Goal: Information Seeking & Learning: Learn about a topic

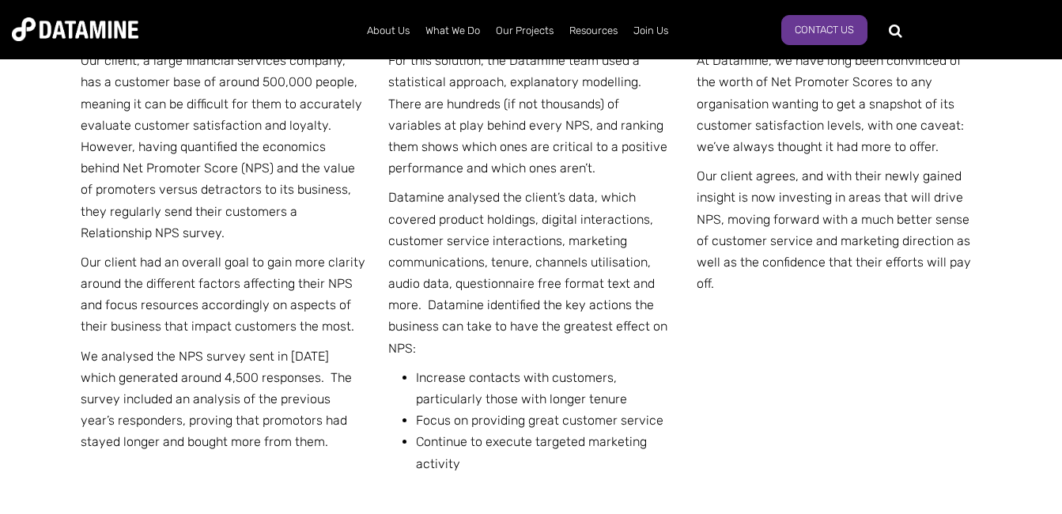
scroll to position [2925, 0]
drag, startPoint x: 81, startPoint y: 110, endPoint x: 320, endPoint y: 467, distance: 429.8
click at [320, 467] on div "THE CHALLENGE Our client, a large financial services company, has a customer ba…" at bounding box center [531, 259] width 901 height 558
copy div "THE CHALLENGE Our client, a large financial services company, has a customer ba…"
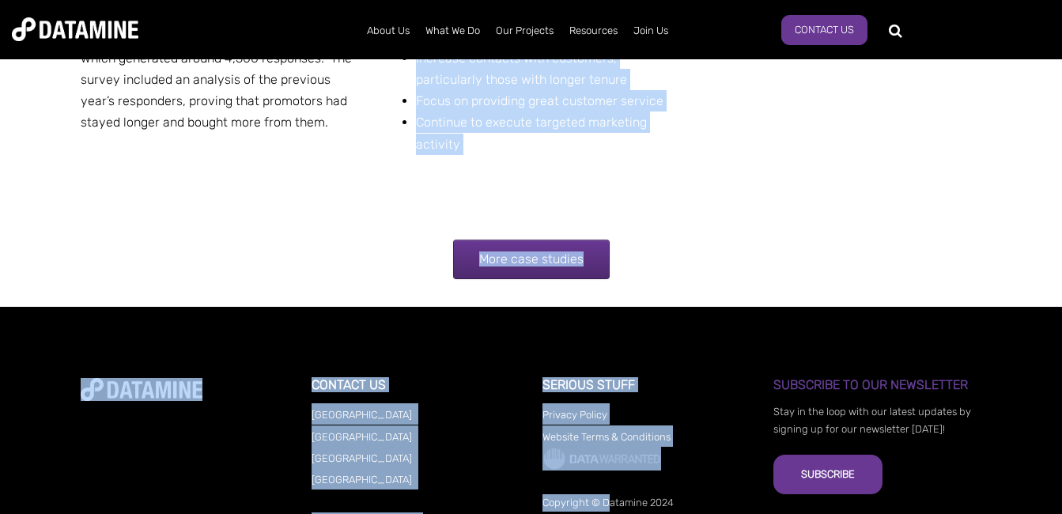
scroll to position [3371, 0]
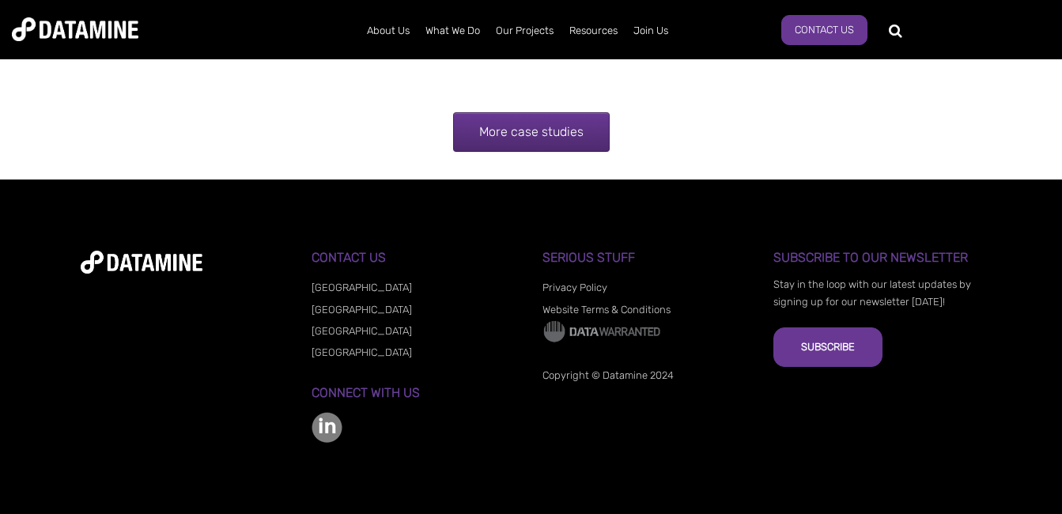
drag, startPoint x: 389, startPoint y: 107, endPoint x: 553, endPoint y: 75, distance: 167.5
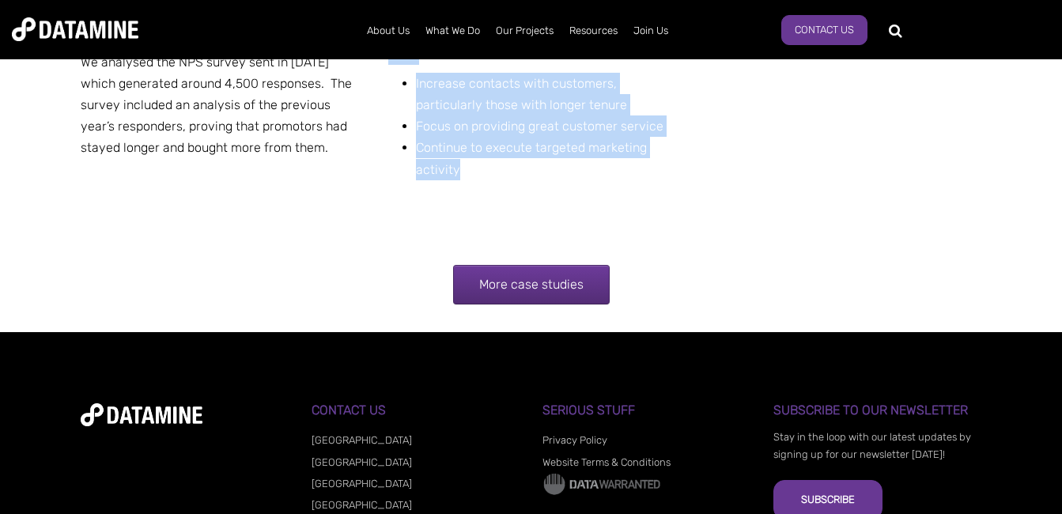
scroll to position [3213, 0]
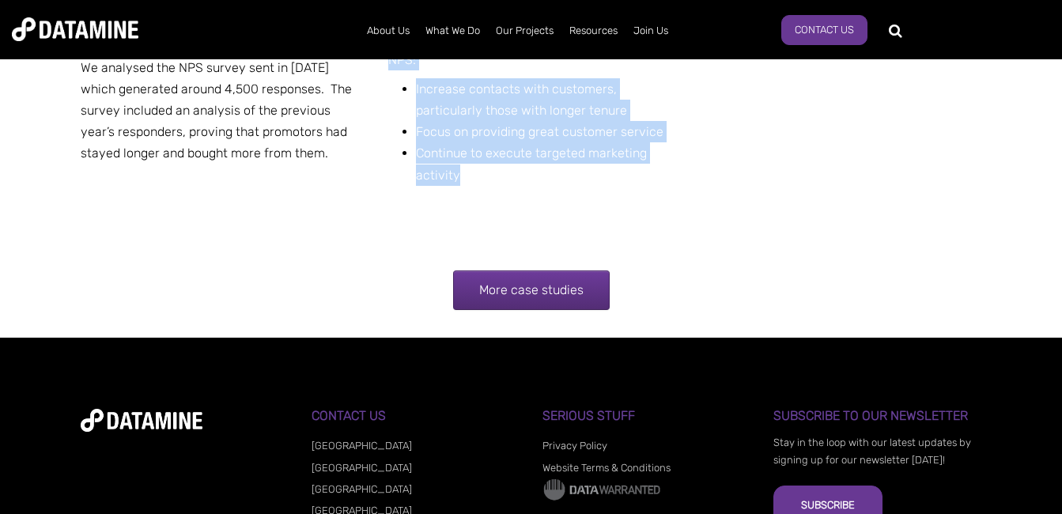
copy div "THE SOLUTION For this solution, the Datamine team used a statistical approach, …"
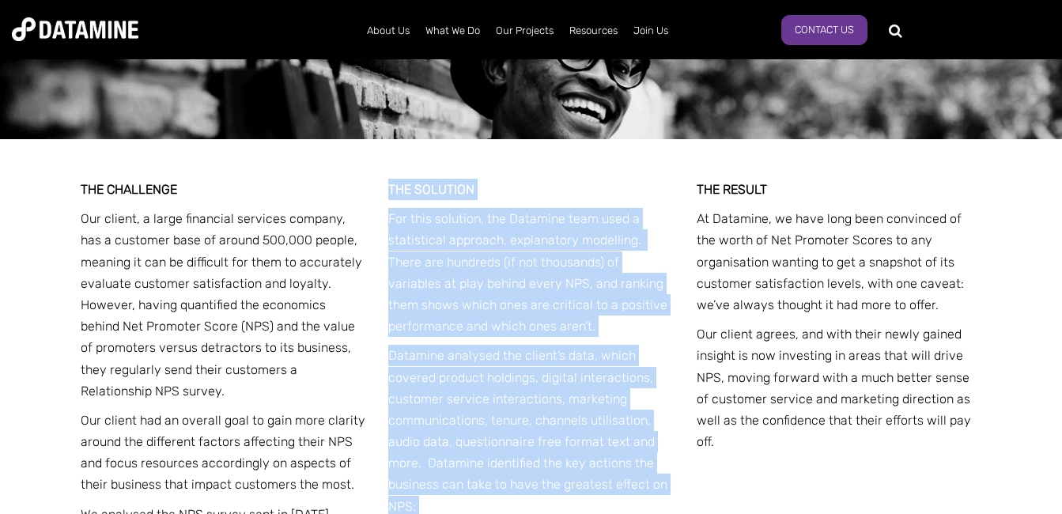
scroll to position [2739, 0]
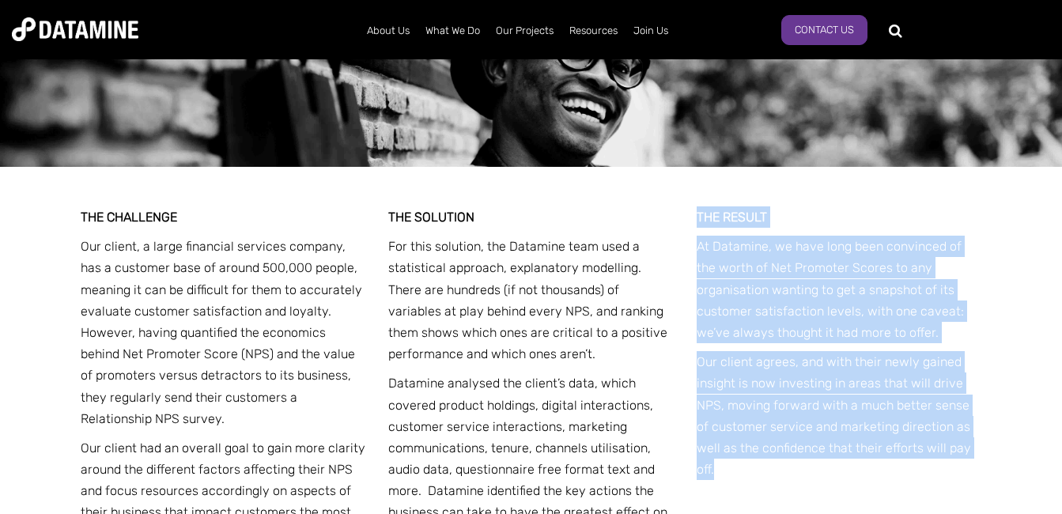
drag, startPoint x: 696, startPoint y: 215, endPoint x: 973, endPoint y: 452, distance: 365.1
click at [973, 452] on div "THE RESULT At Datamine, we have long been convinced of the worth of Net Promote…" at bounding box center [839, 346] width 285 height 281
copy div "THE RESULT At Datamine, we have long been convinced of the worth of Net Promote…"
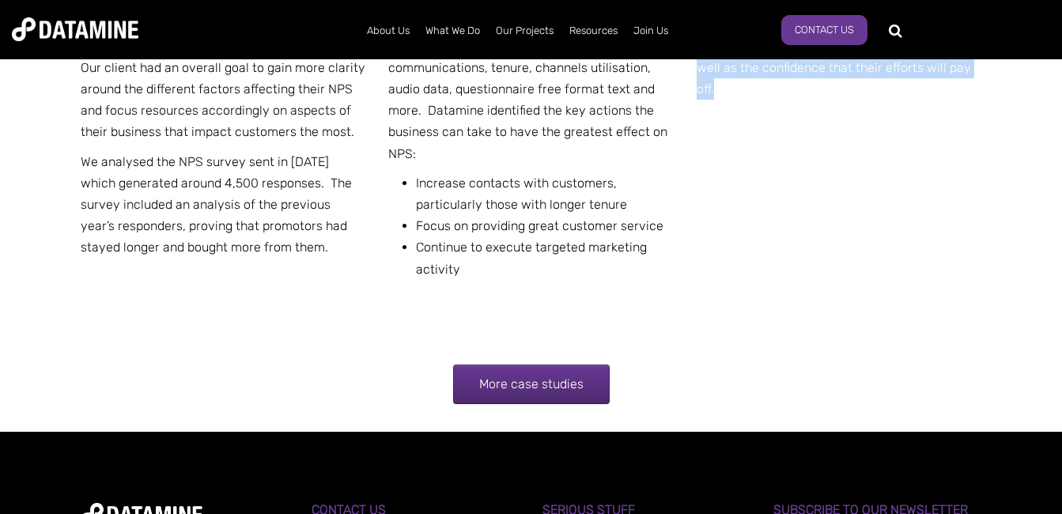
scroll to position [3213, 0]
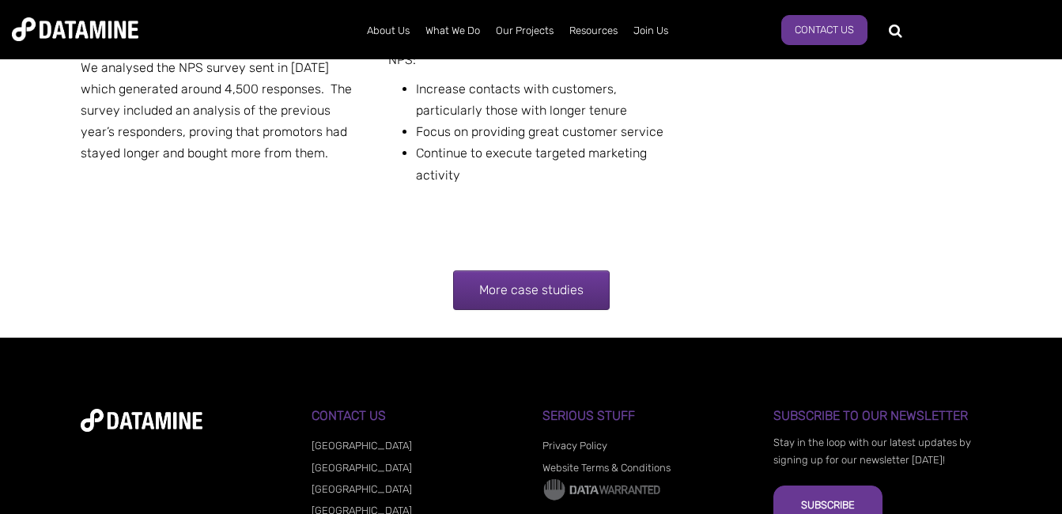
click at [507, 288] on link "More case studies" at bounding box center [531, 290] width 157 height 40
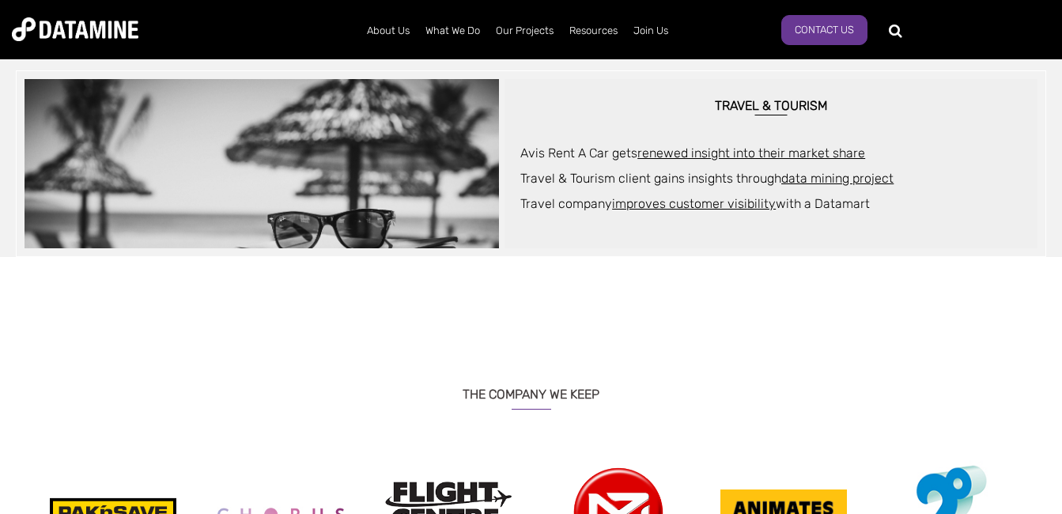
scroll to position [1423, 0]
